Goal: Task Accomplishment & Management: Check status

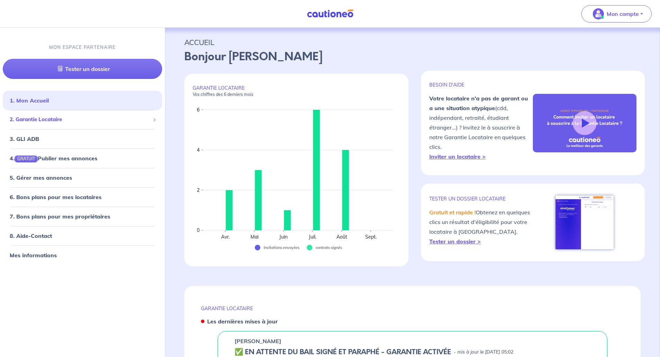
click at [42, 117] on span "2. Garantie Locataire" at bounding box center [80, 120] width 140 height 8
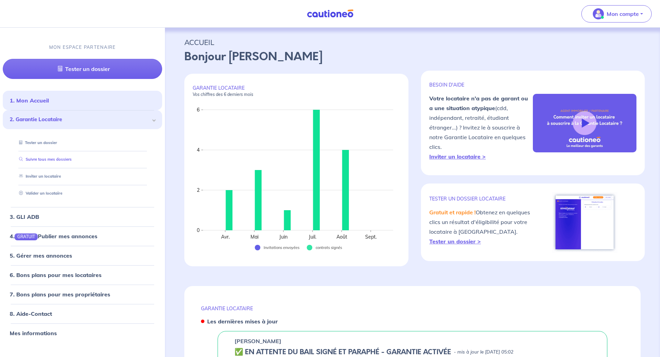
click at [35, 159] on link "Suivre tous mes dossiers" at bounding box center [43, 159] width 55 height 5
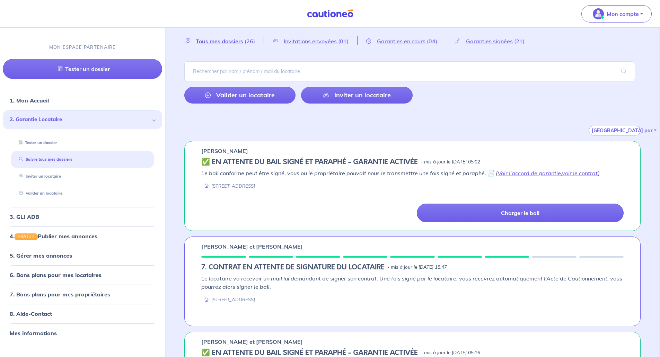
scroll to position [35, 0]
